Goal: Go to known website: Go to known website

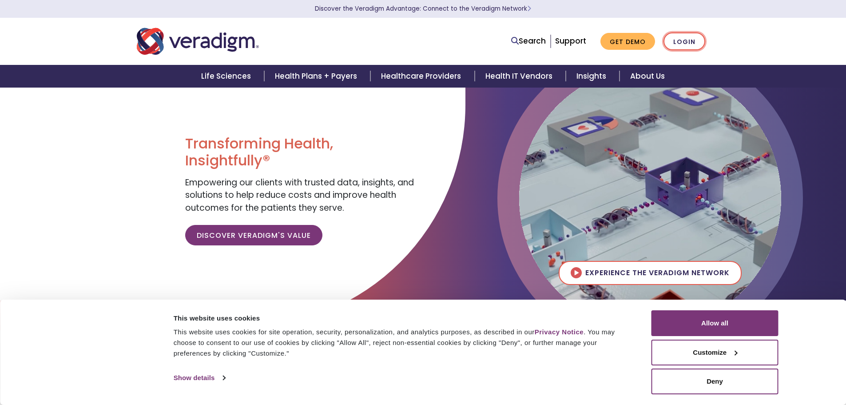
click at [685, 38] on link "Login" at bounding box center [684, 41] width 42 height 18
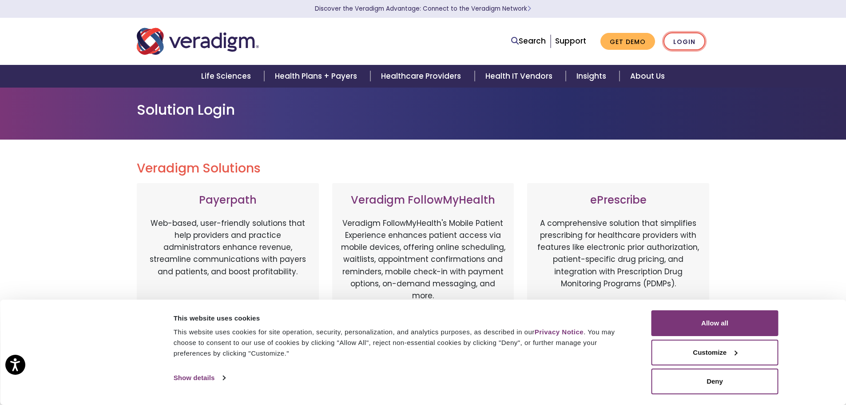
click at [691, 47] on link "Login" at bounding box center [684, 41] width 42 height 18
click at [620, 214] on div "ePrescribe A comprehensive solution that simplifies prescribing for healthcare …" at bounding box center [618, 265] width 182 height 165
click at [619, 210] on div "ePrescribe A comprehensive solution that simplifies prescribing for healthcare …" at bounding box center [618, 265] width 182 height 165
